Goal: Task Accomplishment & Management: Use online tool/utility

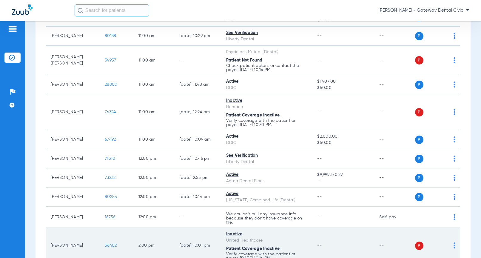
scroll to position [448, 0]
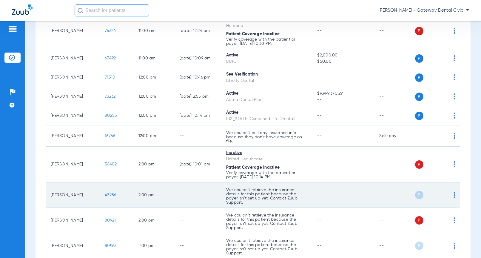
click at [105, 193] on span "43286" at bounding box center [110, 195] width 11 height 4
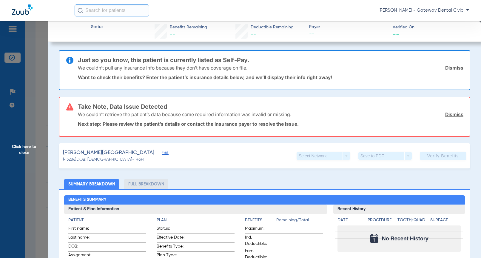
click at [29, 139] on span "Click here to close" at bounding box center [24, 150] width 48 height 258
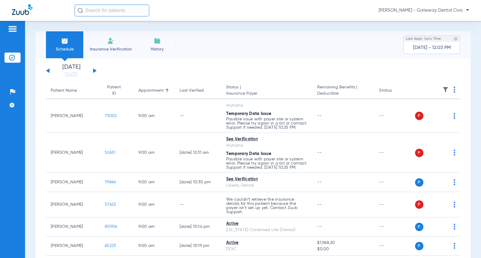
scroll to position [119, 0]
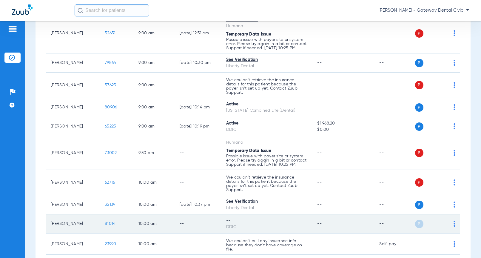
click at [106, 223] on span "81014" at bounding box center [110, 224] width 11 height 4
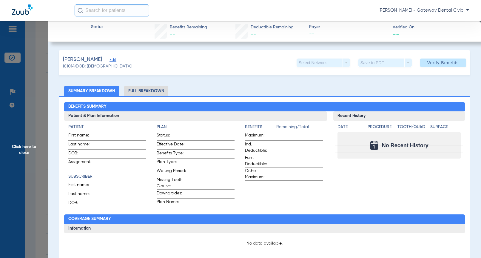
type input "[PERSON_NAME]"
type input "[DATE]"
type input "122771436001"
type input "1882000005"
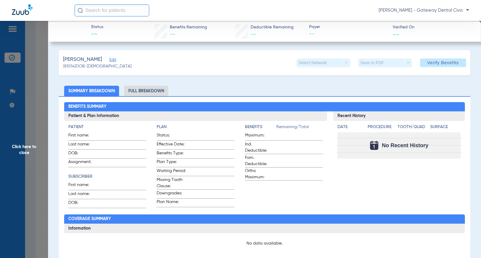
click at [110, 60] on span "Edit" at bounding box center [112, 61] width 5 height 6
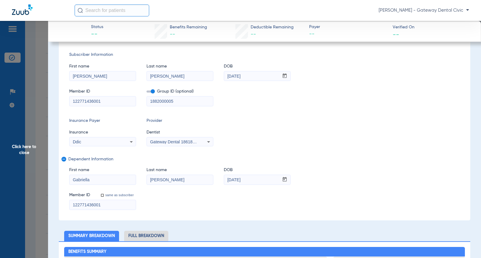
scroll to position [60, 0]
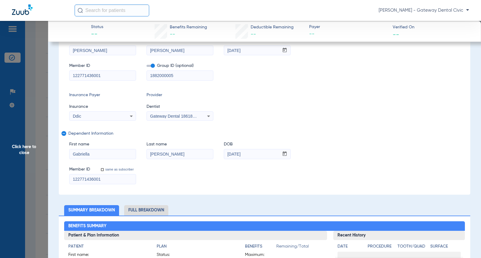
click at [164, 116] on span "Gateway Dental 1861834905" at bounding box center [177, 116] width 54 height 5
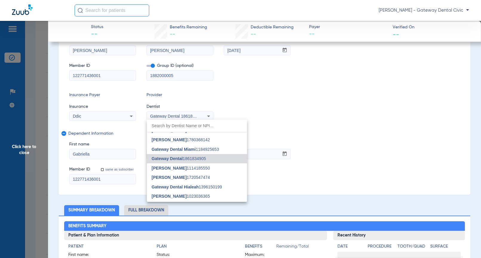
scroll to position [24, 0]
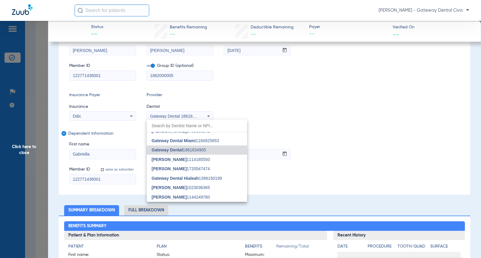
drag, startPoint x: 177, startPoint y: 187, endPoint x: 249, endPoint y: 150, distance: 80.8
click at [177, 187] on span "[PERSON_NAME]" at bounding box center [169, 187] width 35 height 5
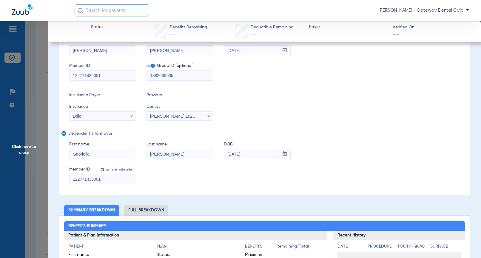
scroll to position [0, 0]
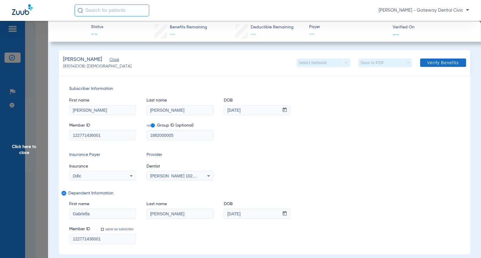
click at [439, 61] on span "Verify Benefits" at bounding box center [444, 62] width 32 height 5
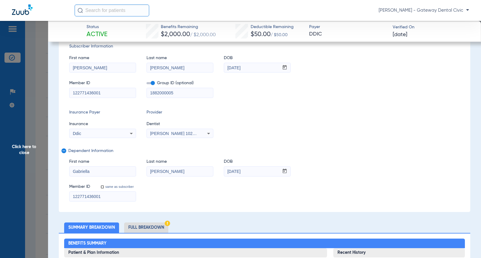
scroll to position [30, 0]
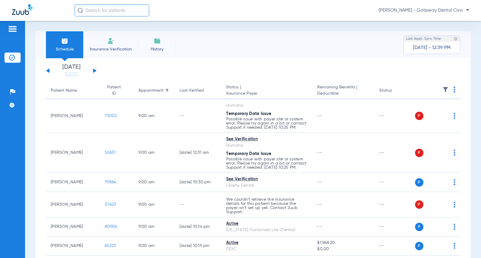
click at [458, 15] on div "[PERSON_NAME] - Gateway Dental Civic" at bounding box center [272, 10] width 395 height 12
click at [458, 11] on span "[PERSON_NAME] - Gateway Dental Civic" at bounding box center [424, 10] width 90 height 6
click at [438, 22] on span "Account Selection" at bounding box center [446, 21] width 33 height 4
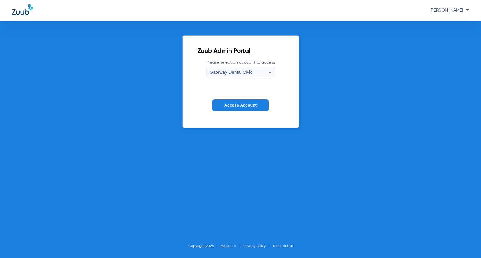
click at [251, 70] on span "Gateway Dental Civic" at bounding box center [231, 72] width 43 height 5
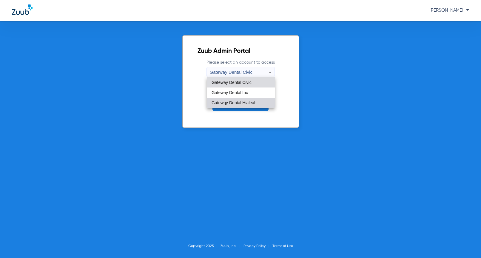
click at [250, 102] on span "Gatewqy Dental Hialeah" at bounding box center [234, 103] width 45 height 4
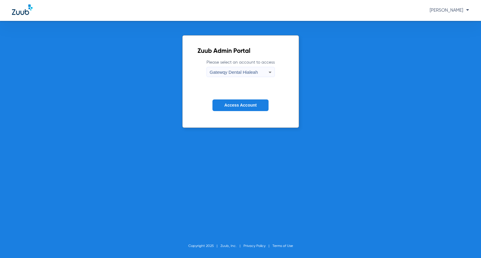
click at [257, 108] on button "Access Account" at bounding box center [241, 105] width 56 height 12
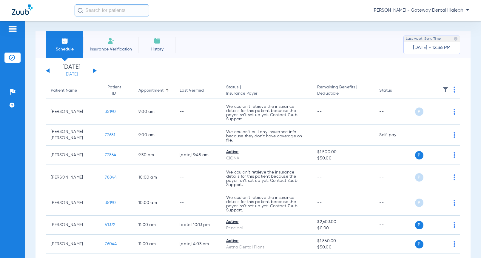
click at [76, 73] on link "[DATE]" at bounding box center [71, 74] width 36 height 6
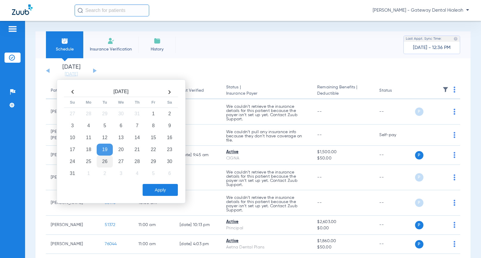
click at [108, 162] on td "26" at bounding box center [105, 162] width 16 height 12
click at [153, 185] on button "Apply" at bounding box center [160, 190] width 35 height 12
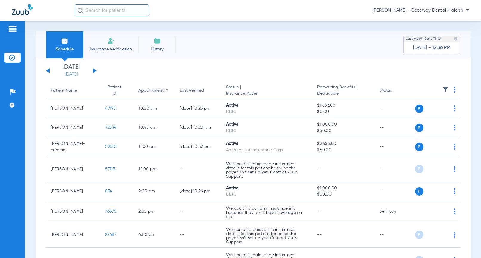
click at [74, 74] on link "[DATE]" at bounding box center [71, 74] width 36 height 6
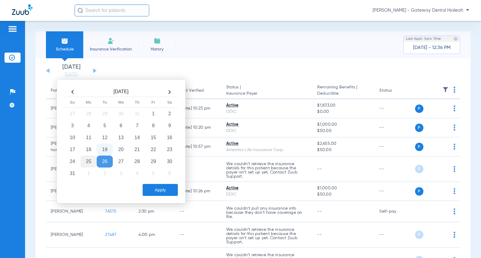
click at [83, 157] on td "25" at bounding box center [89, 162] width 16 height 12
click at [154, 185] on button "Apply" at bounding box center [160, 190] width 35 height 12
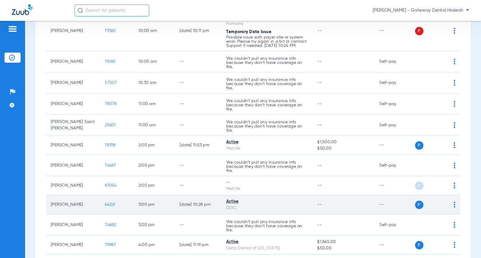
scroll to position [179, 0]
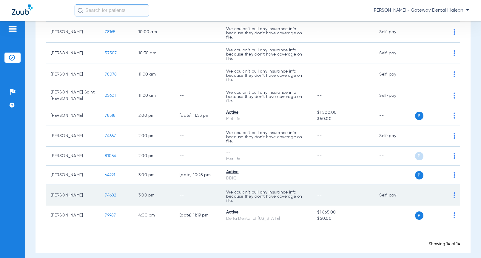
click at [109, 196] on span "74682" at bounding box center [110, 195] width 11 height 4
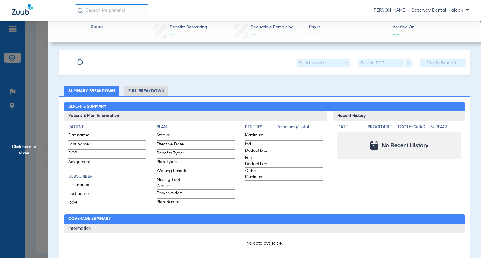
type input "Anthony"
type input "Alvarez"
type input "08/21/1973"
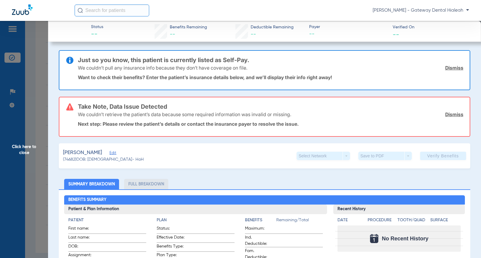
click at [115, 151] on span "Edit" at bounding box center [112, 154] width 5 height 6
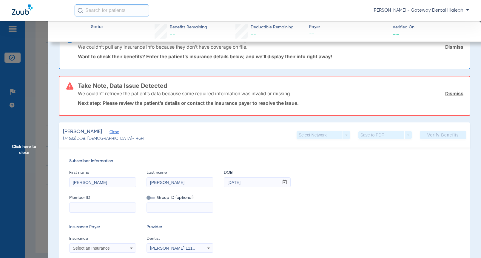
scroll to position [30, 0]
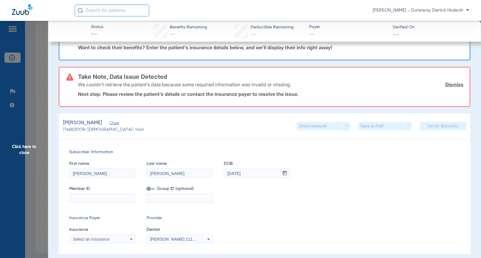
click at [75, 201] on input at bounding box center [103, 199] width 66 height 10
paste input "020958437"
type input "020958437"
click at [159, 196] on input at bounding box center [180, 199] width 66 height 10
paste input "950426"
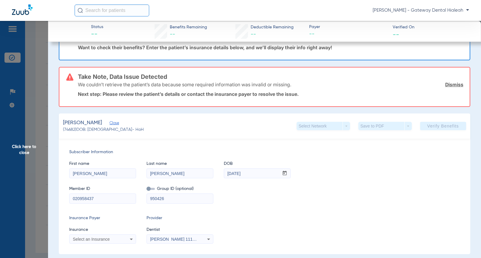
type input "950426"
click at [150, 190] on span at bounding box center [151, 189] width 8 height 2
click at [147, 190] on input "checkbox" at bounding box center [147, 190] width 0 height 0
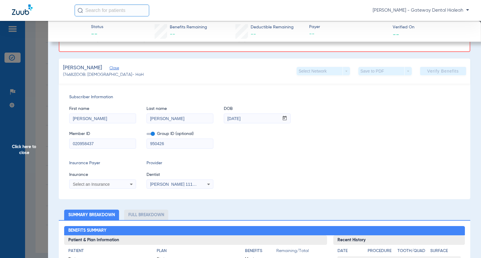
scroll to position [90, 0]
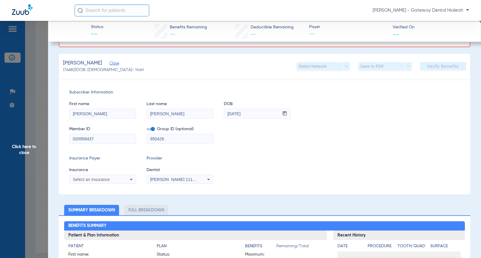
click at [96, 180] on span "Select an Insurance" at bounding box center [91, 179] width 37 height 5
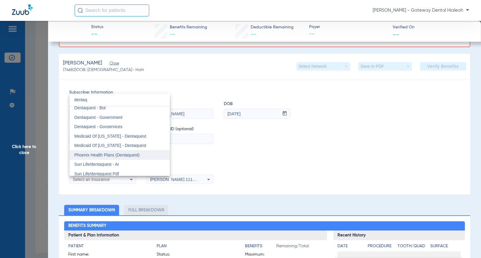
scroll to position [6, 0]
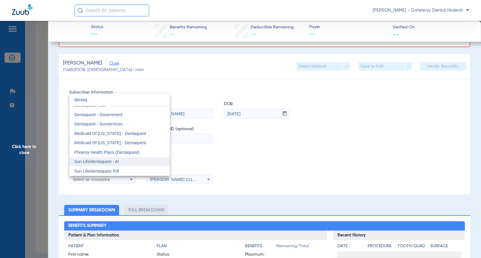
type input "dentaq"
click at [109, 159] on mat-option "Sun Life/dentaquest - Ai" at bounding box center [120, 162] width 100 height 10
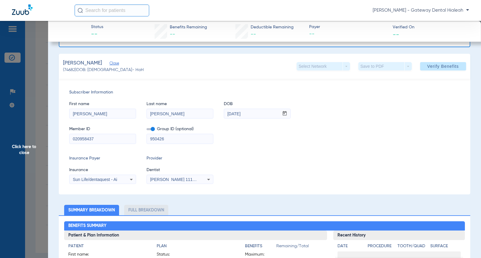
click at [187, 180] on span "[PERSON_NAME] 1114185550" at bounding box center [179, 179] width 59 height 5
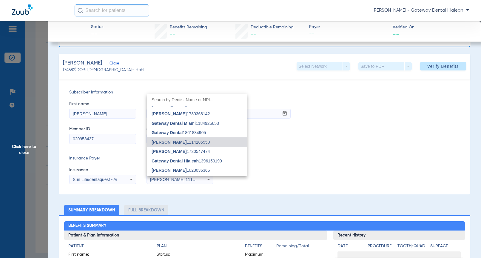
scroll to position [24, 0]
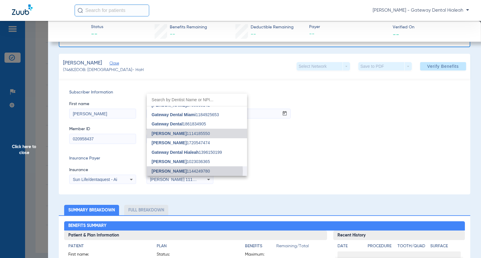
click at [189, 171] on span "Steven Perrotti 1144249780" at bounding box center [181, 171] width 58 height 4
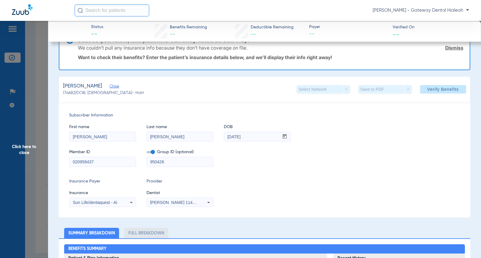
scroll to position [13, 0]
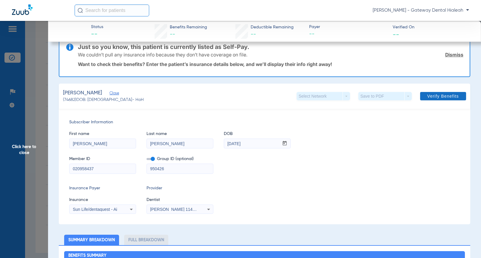
click at [449, 100] on span at bounding box center [444, 96] width 46 height 14
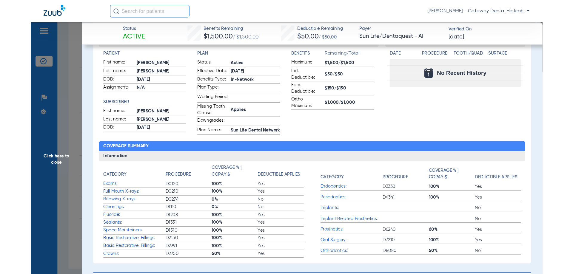
scroll to position [149, 0]
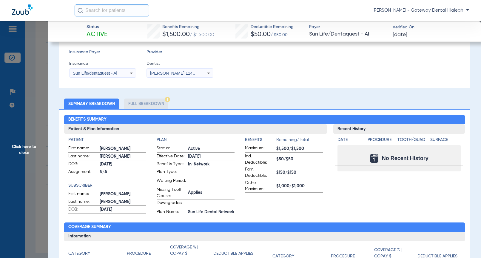
click at [154, 104] on li "Full Breakdown" at bounding box center [146, 104] width 44 height 10
click at [153, 103] on li "Full Breakdown" at bounding box center [146, 104] width 44 height 10
click at [152, 103] on li "Full Breakdown" at bounding box center [146, 104] width 44 height 10
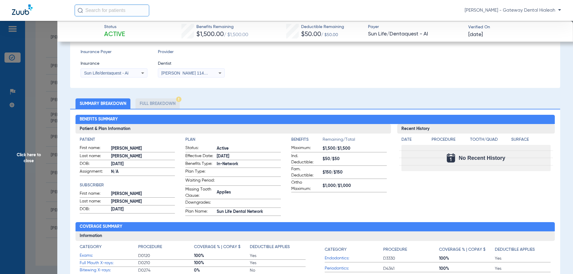
click at [145, 103] on li "Full Breakdown" at bounding box center [158, 104] width 44 height 10
click at [136, 75] on div "Sun Life/dentaquest - Ai" at bounding box center [114, 73] width 66 height 7
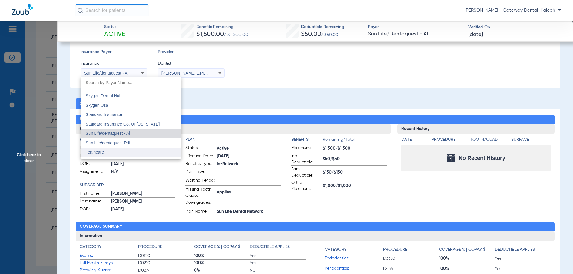
scroll to position [3263, 0]
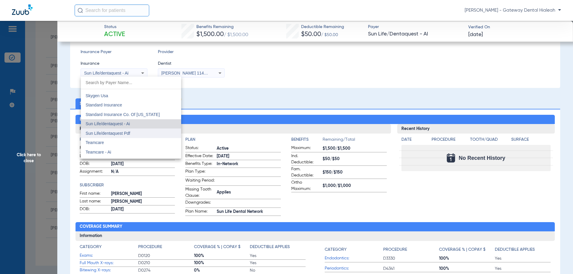
click at [136, 134] on mat-option "Sun Life/dentaquest Pdf" at bounding box center [131, 134] width 100 height 10
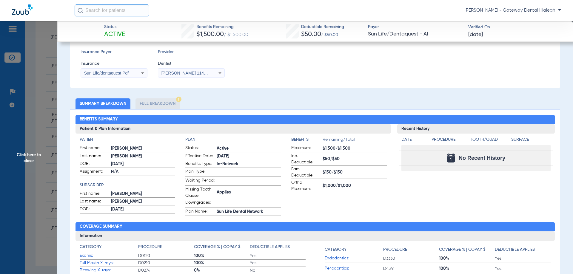
click at [170, 101] on li "Full Breakdown" at bounding box center [158, 104] width 44 height 10
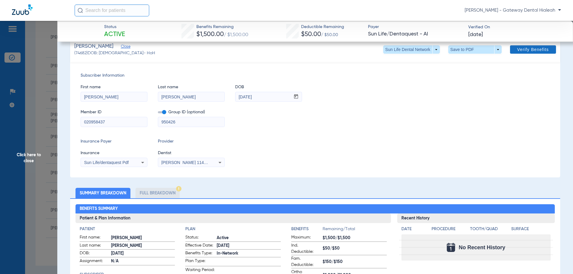
click at [481, 51] on span "Verify Benefits" at bounding box center [534, 49] width 32 height 5
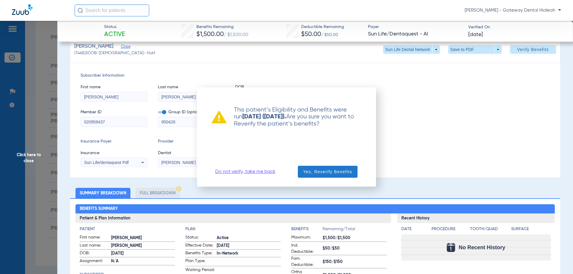
click at [327, 174] on span "Yes, Reverify Benefits" at bounding box center [327, 172] width 49 height 6
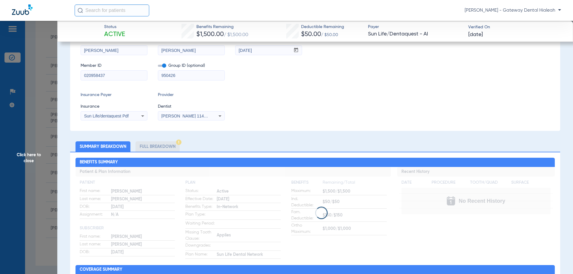
scroll to position [13, 0]
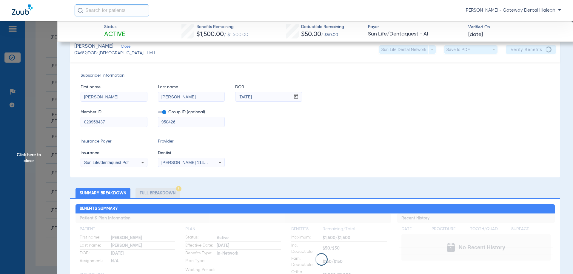
click at [41, 231] on span "Click here to close" at bounding box center [28, 158] width 57 height 274
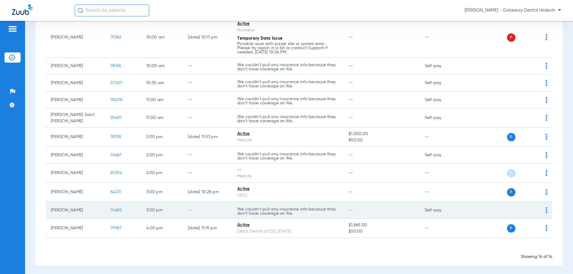
click at [120, 209] on span "74682" at bounding box center [116, 210] width 11 height 4
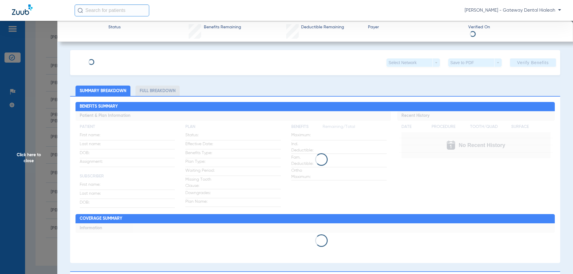
type input "Anthony"
type input "Alvarez"
type input "08/21/1973"
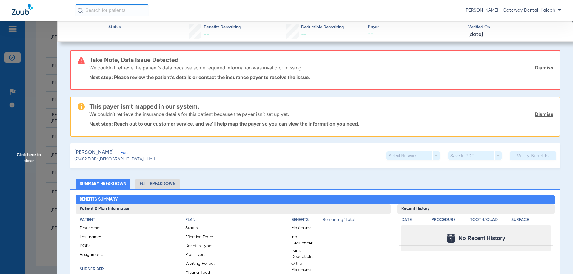
click at [125, 153] on span "Edit" at bounding box center [123, 154] width 5 height 6
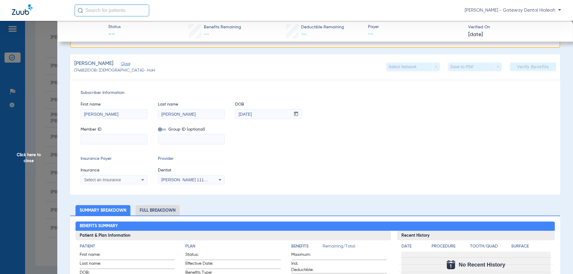
scroll to position [90, 0]
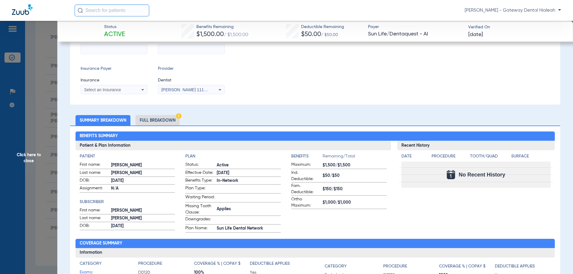
click at [165, 121] on li "Full Breakdown" at bounding box center [158, 120] width 44 height 10
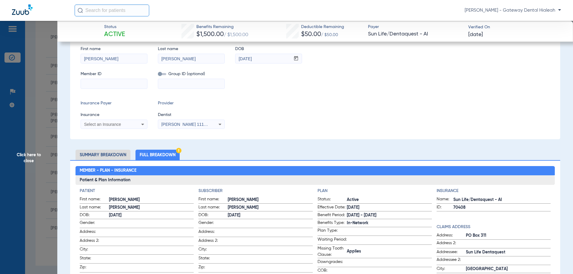
scroll to position [204, 0]
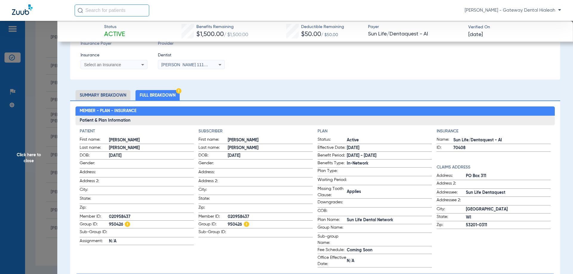
click at [120, 215] on span "020958437" at bounding box center [151, 217] width 85 height 6
copy span "020958437"
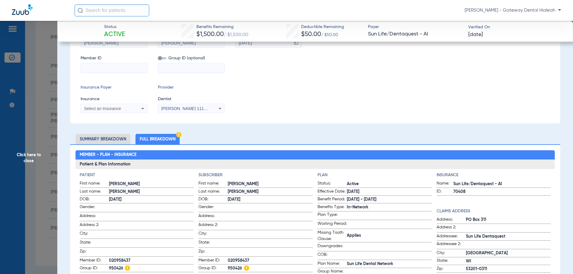
scroll to position [85, 0]
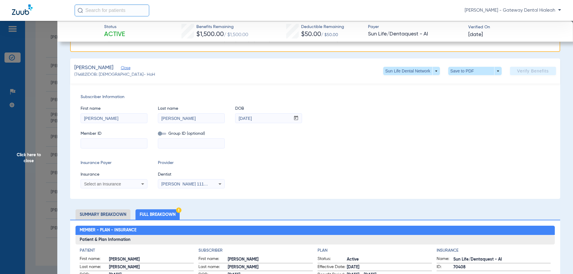
paste input "020958437"
type input "020958437"
click at [111, 184] on span "Select an Insurance" at bounding box center [102, 184] width 37 height 5
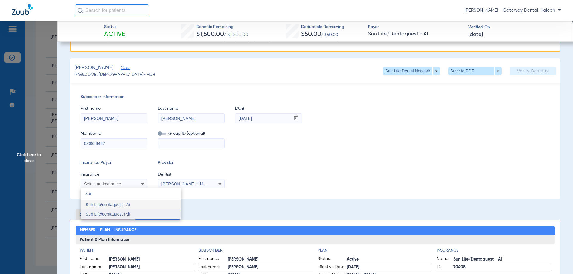
type input "sun"
click at [113, 210] on mat-option "Sun Life/dentaquest Pdf" at bounding box center [131, 215] width 100 height 10
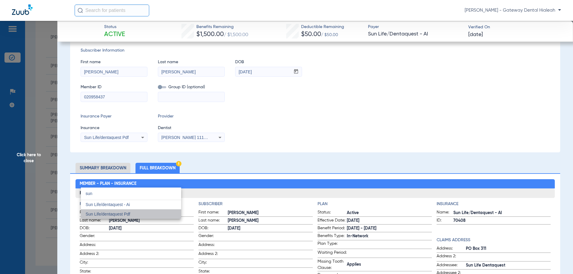
scroll to position [38, 0]
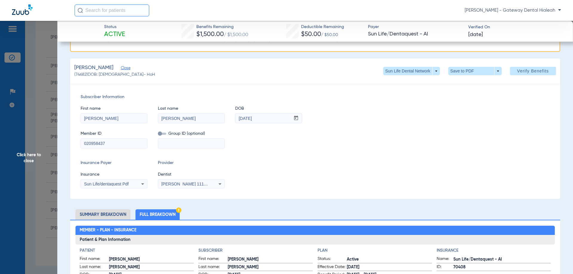
click at [181, 180] on mat-select "[PERSON_NAME] 1114185550" at bounding box center [191, 185] width 67 height 10
click at [188, 185] on span "[PERSON_NAME] 1114185550" at bounding box center [191, 184] width 59 height 5
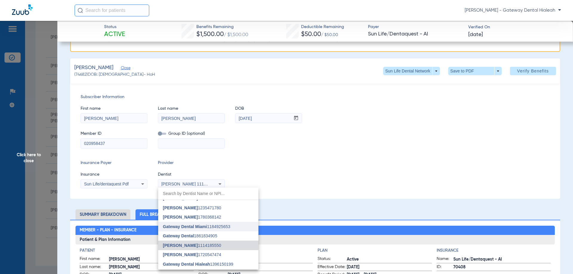
scroll to position [24, 0]
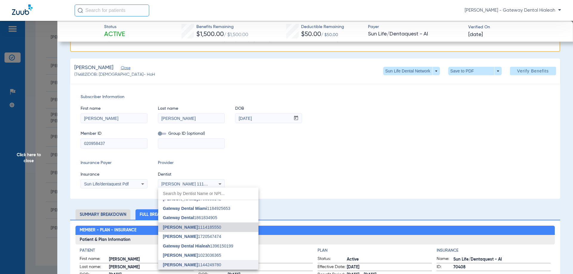
click at [191, 258] on span "[PERSON_NAME]" at bounding box center [180, 265] width 35 height 5
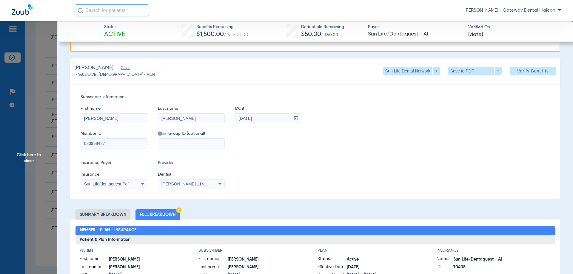
click at [178, 140] on input at bounding box center [191, 144] width 66 height 10
click at [162, 134] on span at bounding box center [162, 134] width 8 height 2
click at [158, 135] on input "checkbox" at bounding box center [158, 135] width 0 height 0
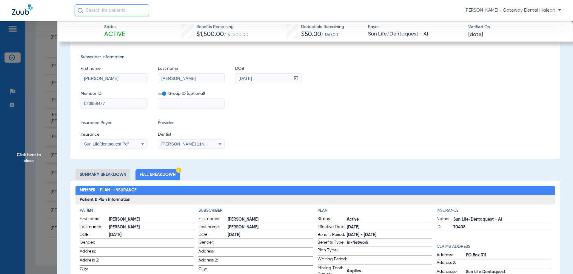
scroll to position [158, 0]
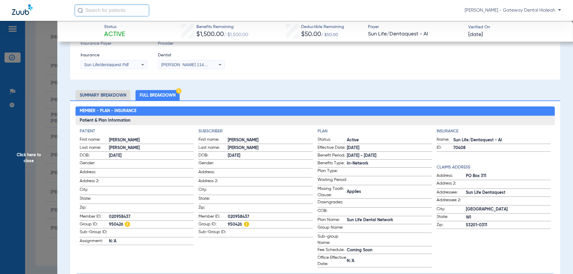
click at [231, 222] on span "950426" at bounding box center [270, 225] width 85 height 6
copy span "950426"
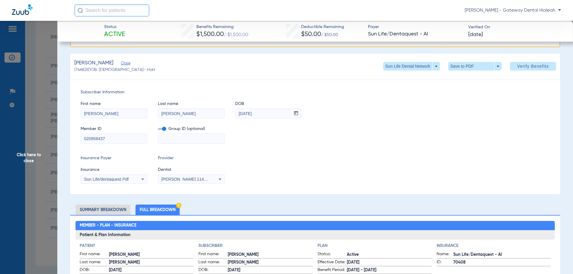
scroll to position [38, 0]
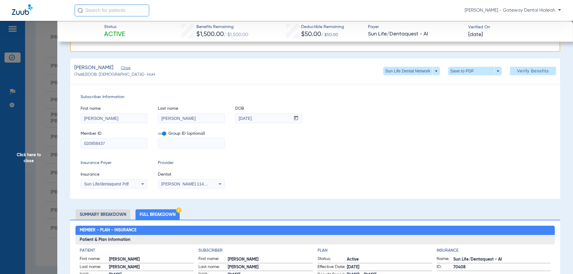
paste input "950426"
type input "950426"
click at [481, 65] on span at bounding box center [533, 71] width 46 height 14
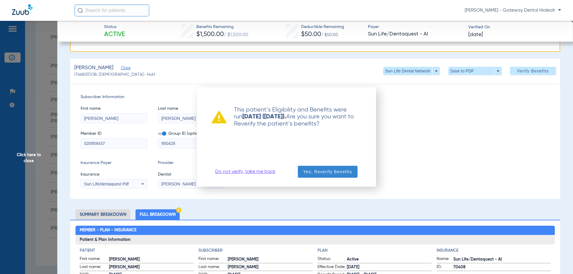
click at [332, 171] on span "Yes, Reverify Benefits" at bounding box center [327, 172] width 49 height 6
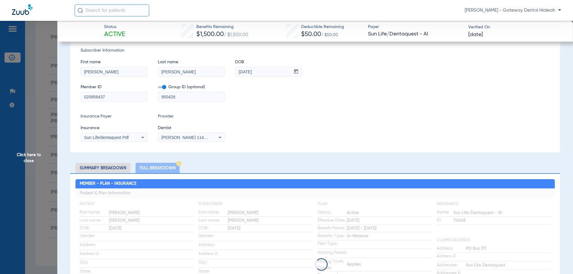
scroll to position [0, 0]
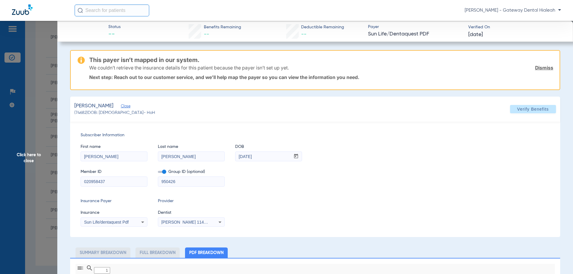
type input "0"
select select "page-width"
